Goal: Task Accomplishment & Management: Use online tool/utility

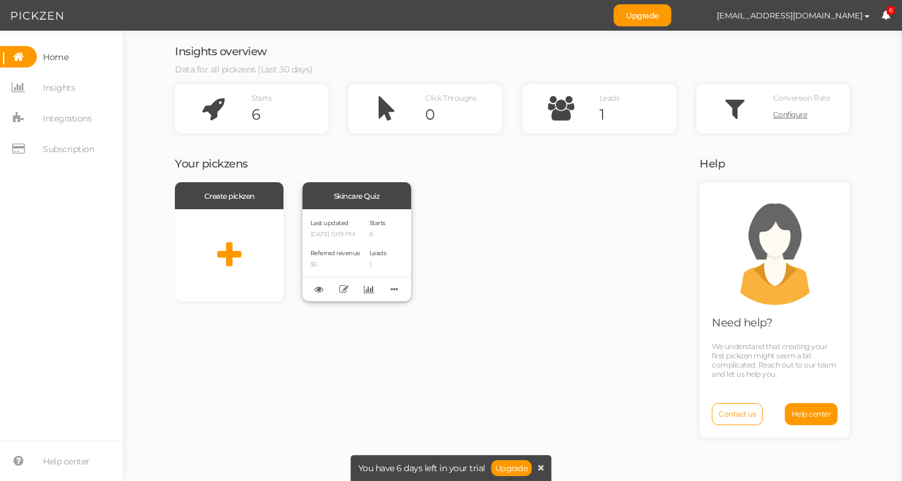
click at [346, 204] on div "Skincare Quiz" at bounding box center [356, 195] width 109 height 27
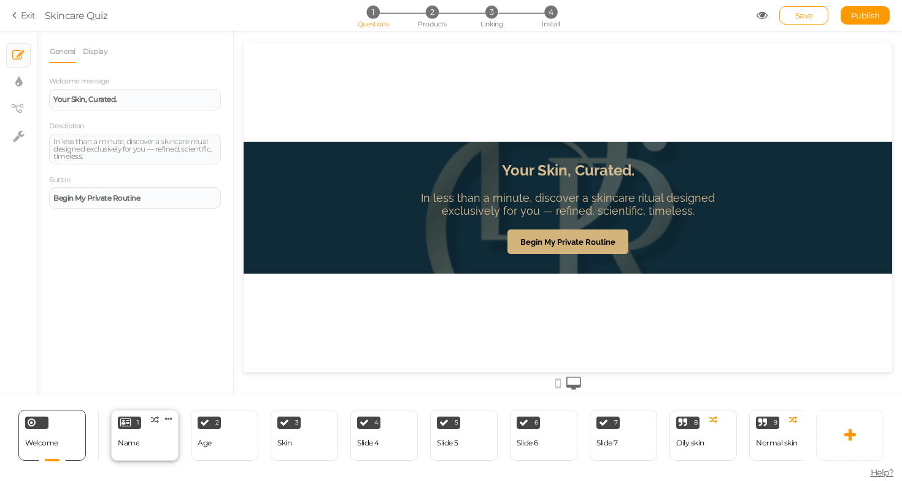
click at [124, 431] on div "1 Name × Define the conditions to show this slide. Clone Change type Delete" at bounding box center [144, 435] width 67 height 51
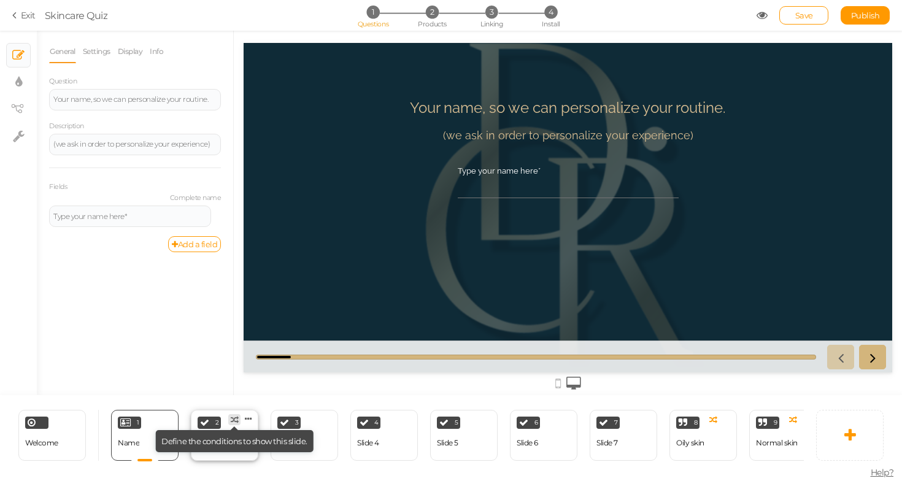
click at [237, 416] on icon at bounding box center [235, 420] width 8 height 8
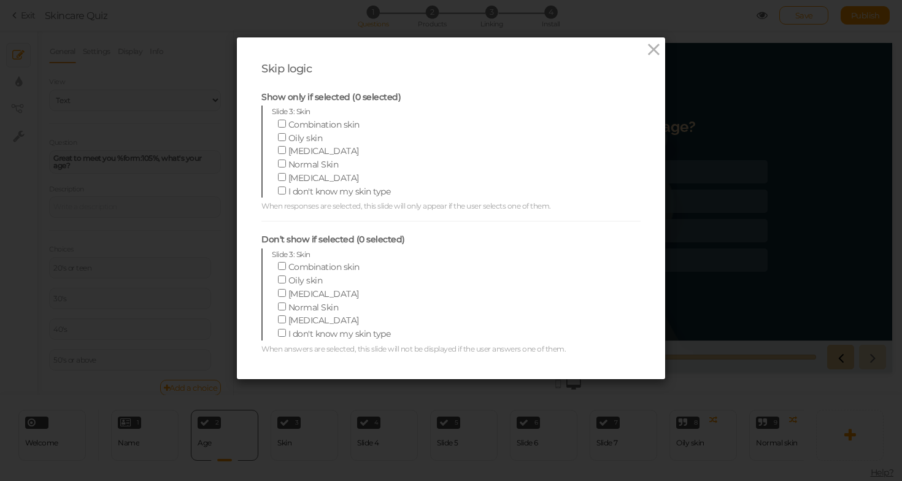
click at [226, 83] on div "Skip logic Show only if selected (0 selected) Slide 3: Skin Combination skin Oi…" at bounding box center [451, 240] width 902 height 481
click at [220, 85] on div "Skip logic Show only if selected (0 selected) Slide 3: Skin Combination skin Oi…" at bounding box center [451, 240] width 902 height 481
click at [657, 53] on icon at bounding box center [654, 49] width 18 height 18
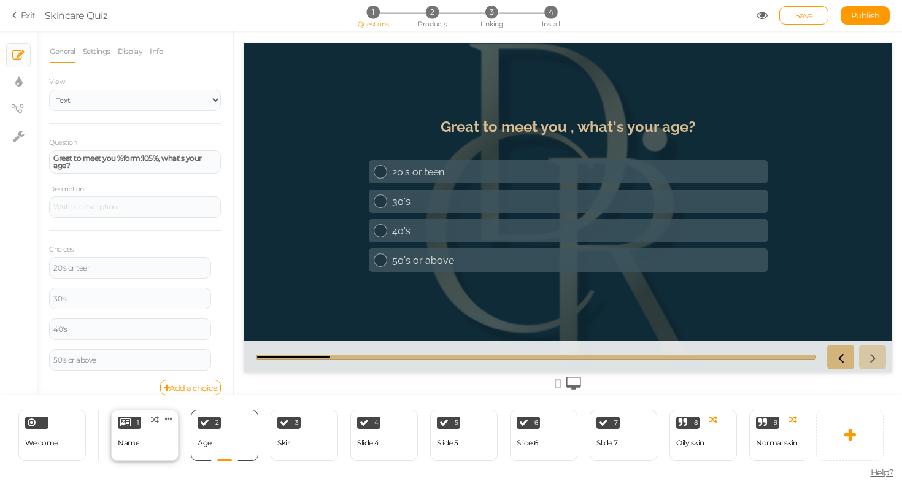
click at [140, 427] on div "1" at bounding box center [129, 422] width 23 height 12
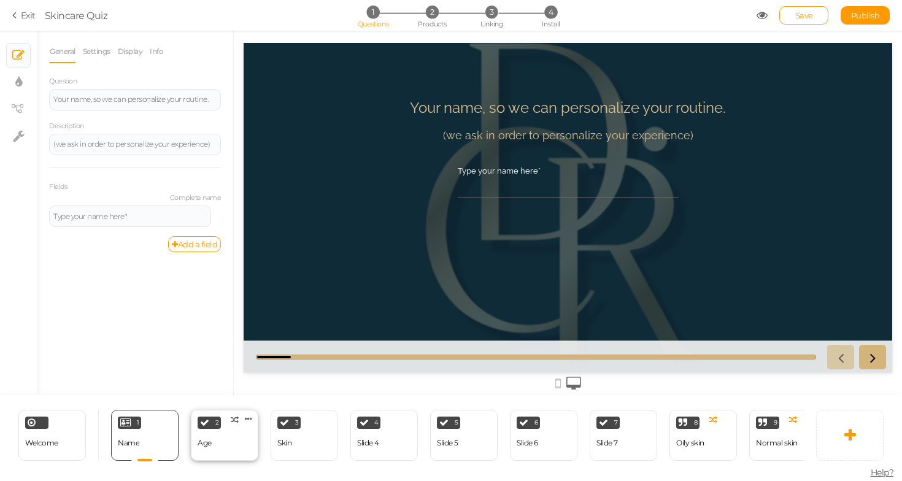
click at [229, 426] on div "2 Age × Define the conditions to show this slide. Clone Change type Delete" at bounding box center [224, 435] width 67 height 51
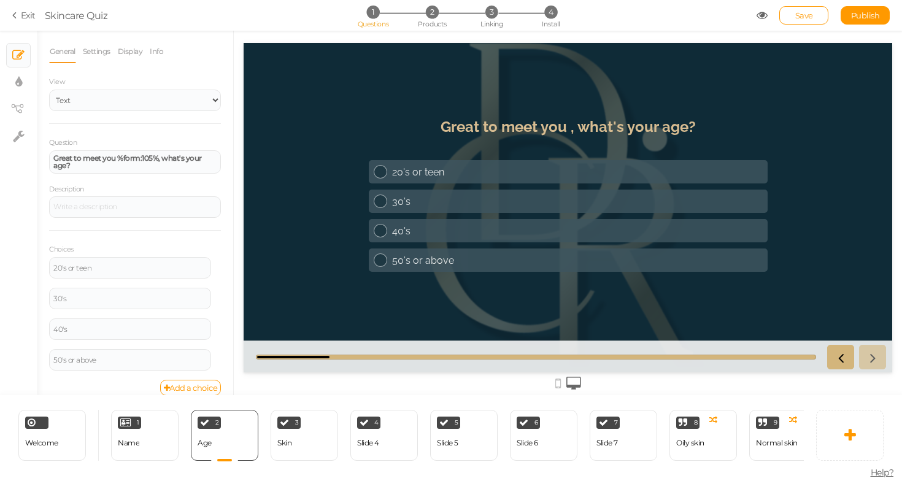
drag, startPoint x: 439, startPoint y: 131, endPoint x: 680, endPoint y: 142, distance: 241.2
click at [680, 142] on header "Great to meet you , what's your age?" at bounding box center [568, 133] width 399 height 30
drag, startPoint x: 689, startPoint y: 126, endPoint x: 558, endPoint y: 126, distance: 131.2
click at [558, 126] on strong "Great to meet you , what's your age?" at bounding box center [567, 127] width 255 height 18
drag, startPoint x: 105, startPoint y: 165, endPoint x: 0, endPoint y: 148, distance: 106.8
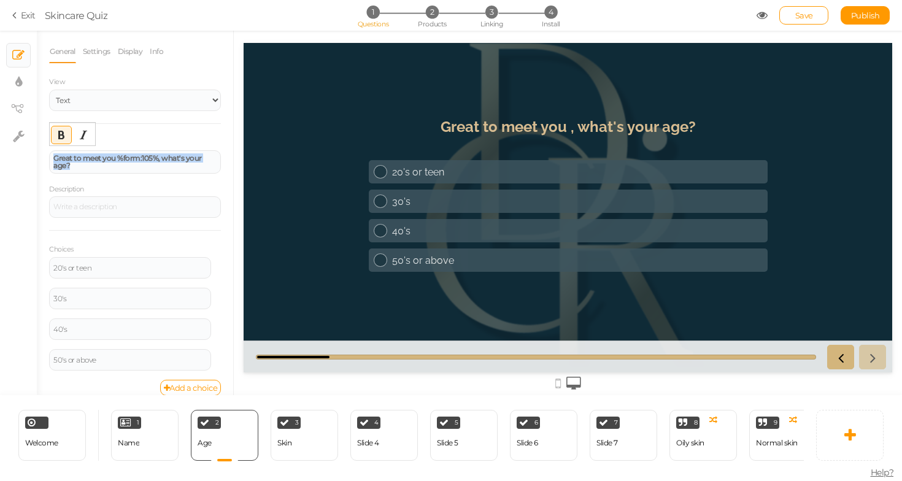
click at [0, 148] on div "× Slides × Display settings × View tree × Settings General Settings Display Inf…" at bounding box center [451, 213] width 902 height 364
copy strong "Great to meet you %form:105%, what's your age?"
click at [291, 433] on div "Skin" at bounding box center [284, 442] width 14 height 21
select select "2"
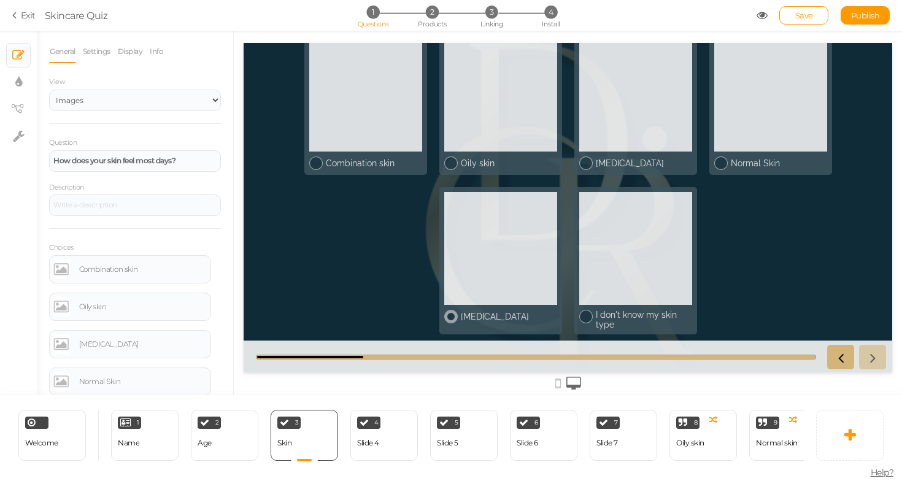
scroll to position [55, 0]
click at [616, 265] on div at bounding box center [635, 248] width 113 height 113
click at [485, 7] on li "3 Linking" at bounding box center [491, 12] width 57 height 13
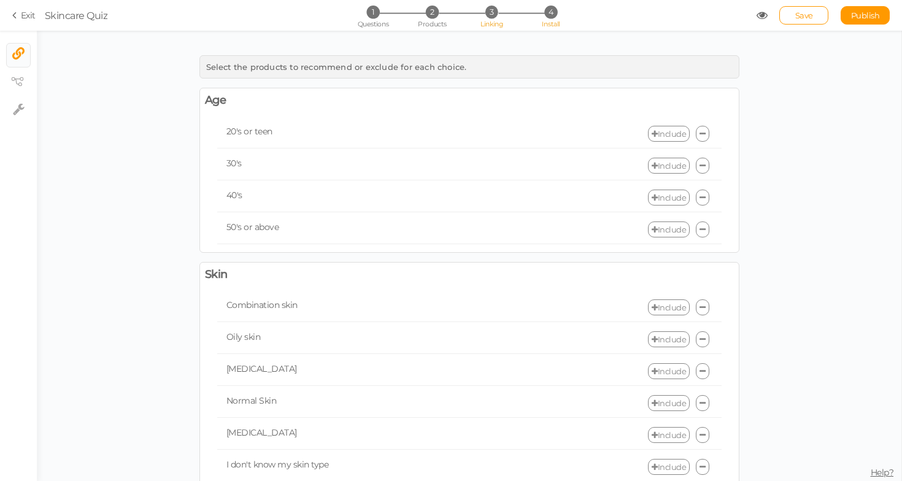
scroll to position [0, 0]
click at [548, 17] on span "4" at bounding box center [550, 12] width 13 height 13
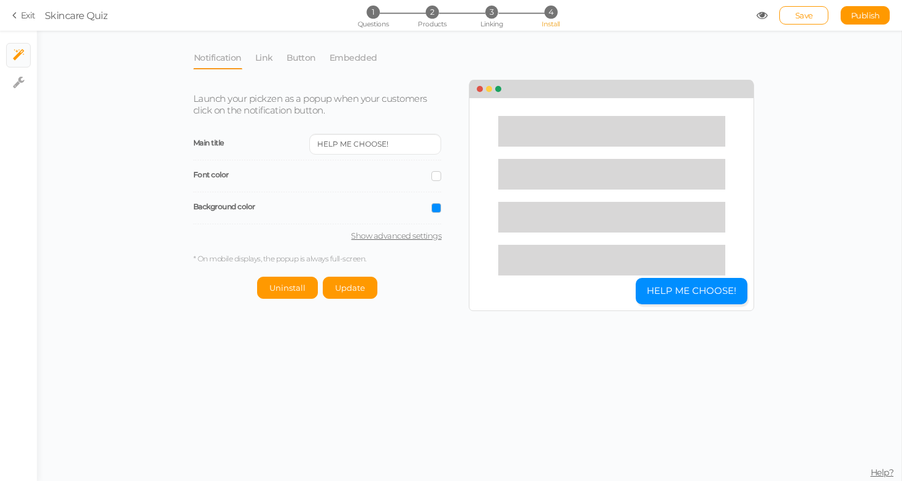
click at [10, 14] on section "Exit Skincare Quiz 1 Questions 2 Products 3 Linking 4 Install Save Publish View…" at bounding box center [451, 15] width 902 height 31
click at [18, 17] on icon at bounding box center [16, 15] width 9 height 11
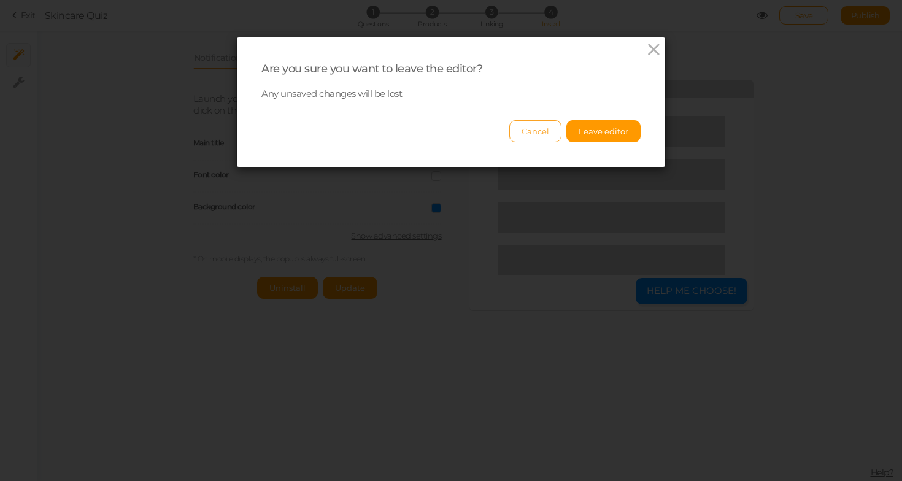
click at [541, 129] on button "Cancel" at bounding box center [535, 131] width 52 height 22
